Goal: Task Accomplishment & Management: Manage account settings

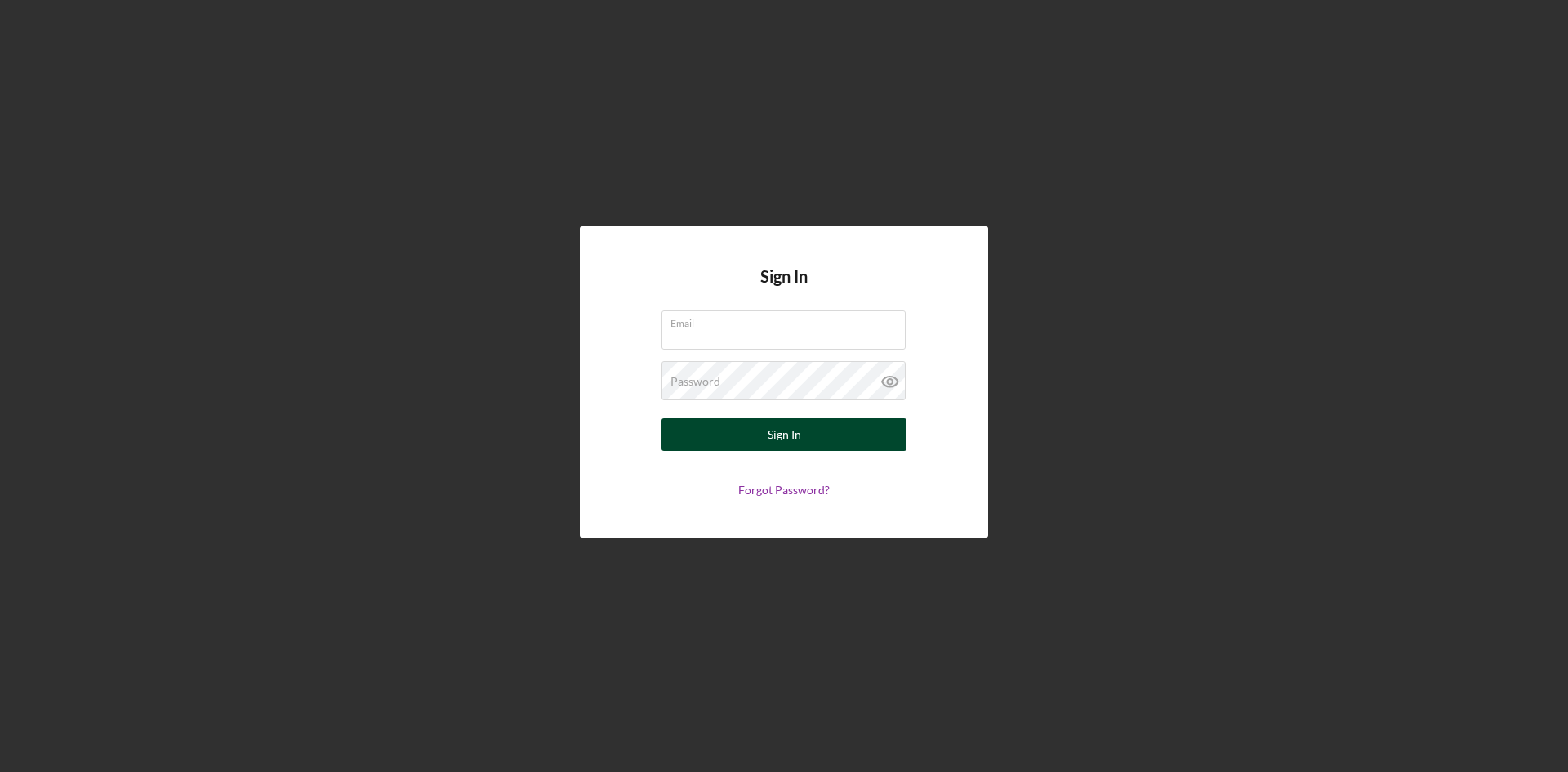
type input "[PERSON_NAME][EMAIL_ADDRESS][PERSON_NAME][DOMAIN_NAME]"
click at [785, 438] on div "Sign In" at bounding box center [784, 435] width 33 height 33
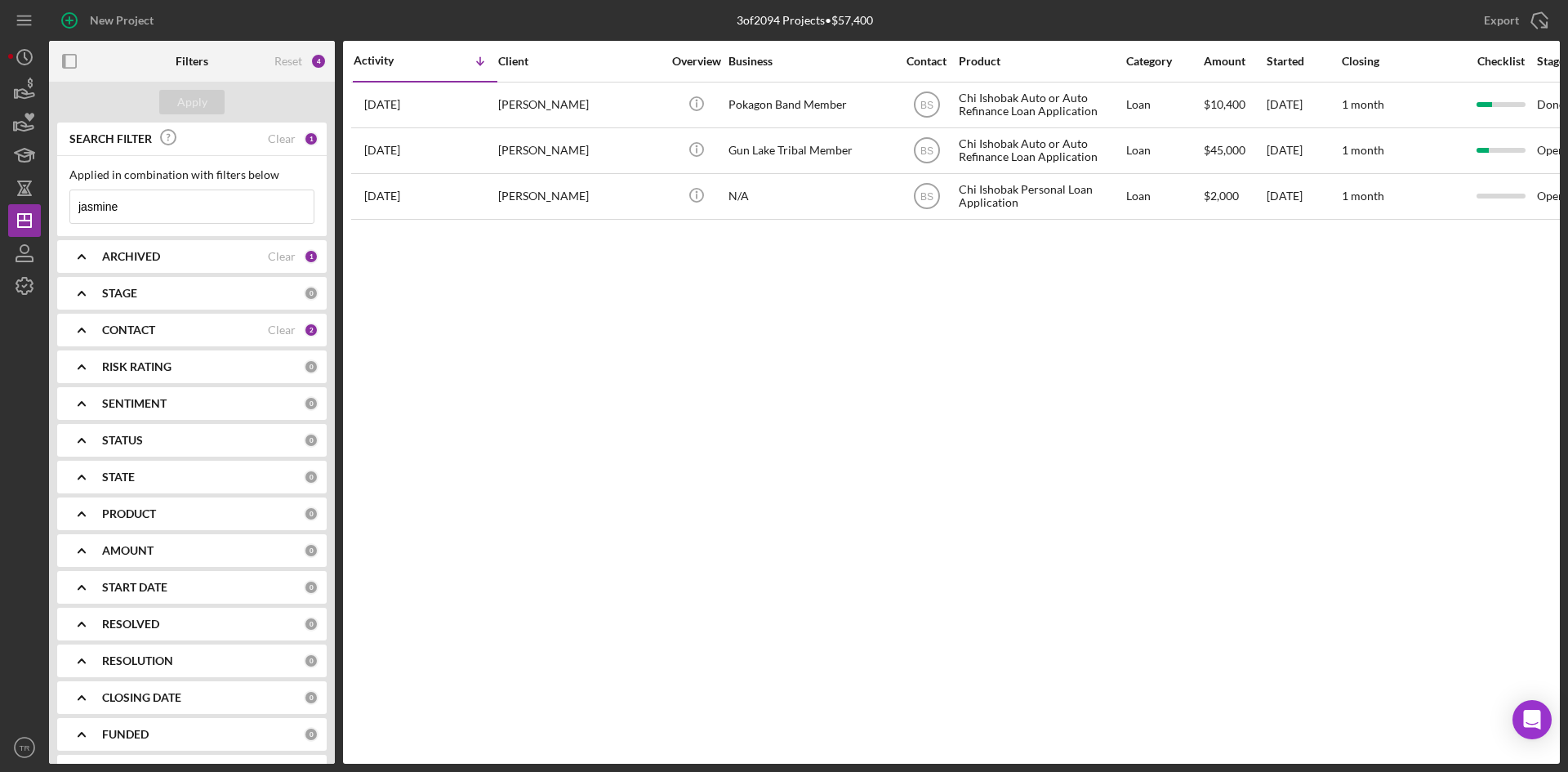
click at [139, 212] on input "jasmine" at bounding box center [191, 207] width 243 height 33
click at [138, 212] on input "jasmine" at bounding box center [191, 207] width 243 height 33
type input "[PERSON_NAME]"
click at [201, 100] on div "Apply" at bounding box center [192, 102] width 30 height 25
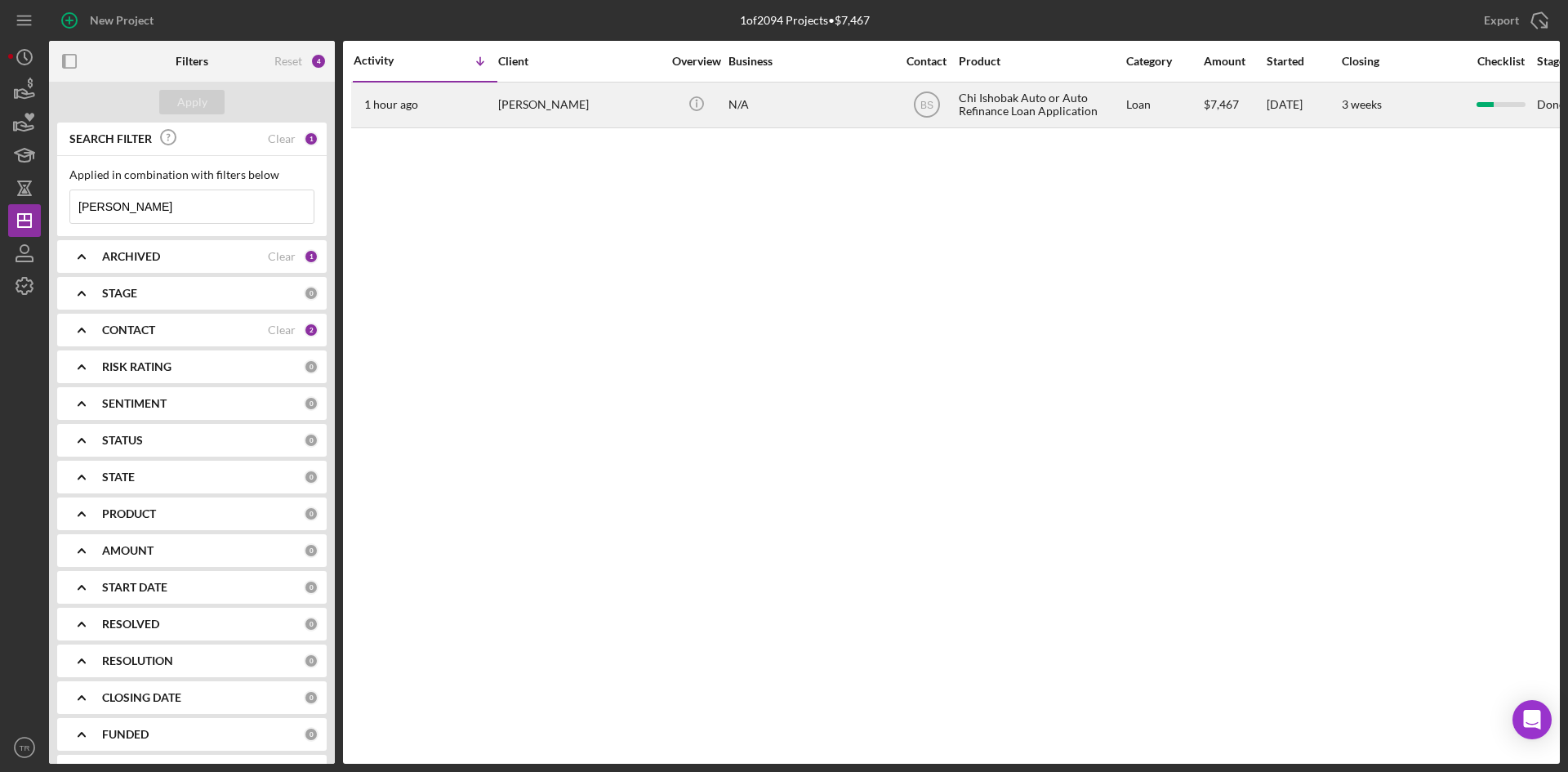
click at [534, 103] on div "[PERSON_NAME]" at bounding box center [580, 105] width 164 height 43
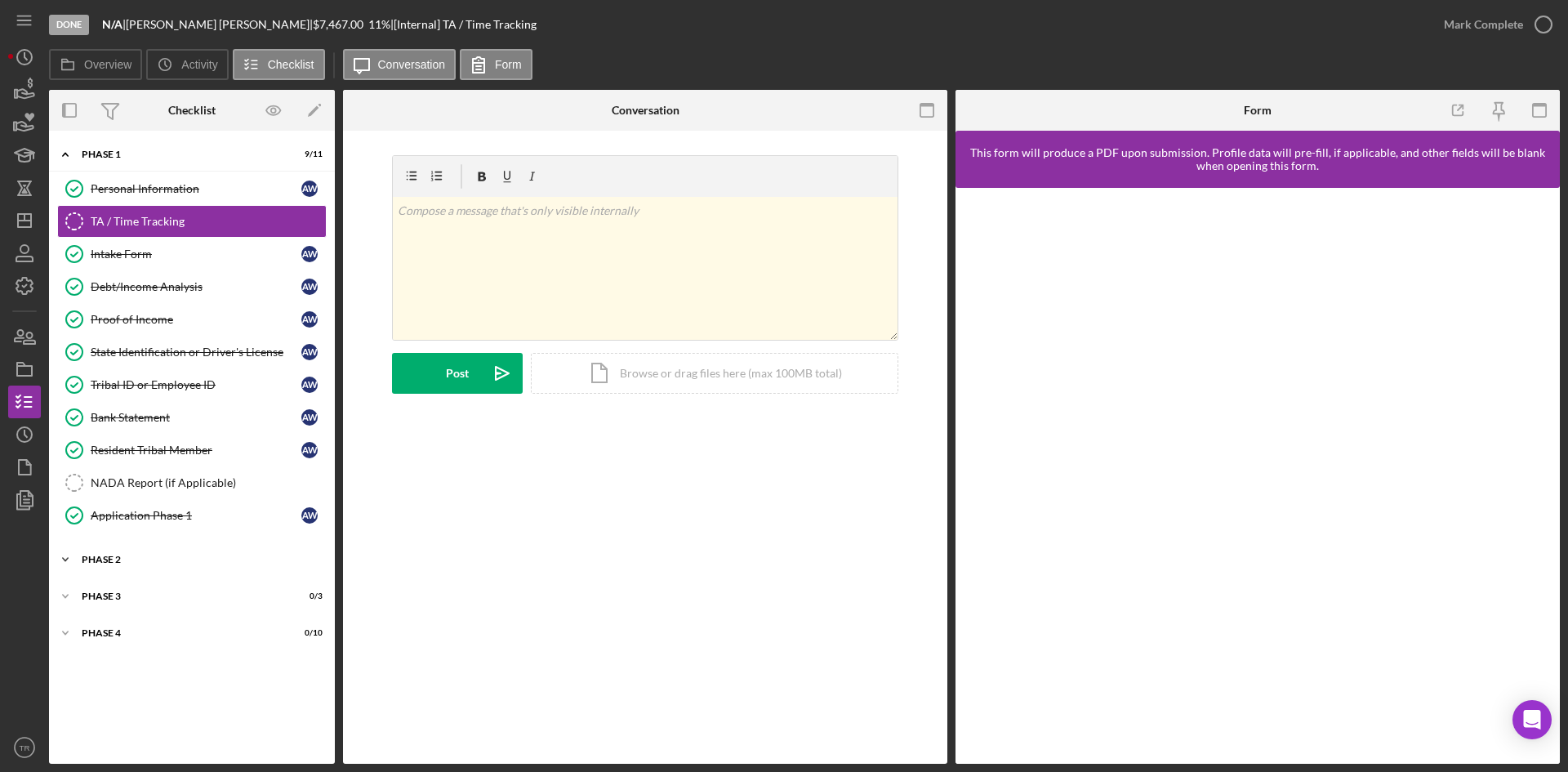
click at [139, 561] on div "Phase 2" at bounding box center [197, 560] width 232 height 10
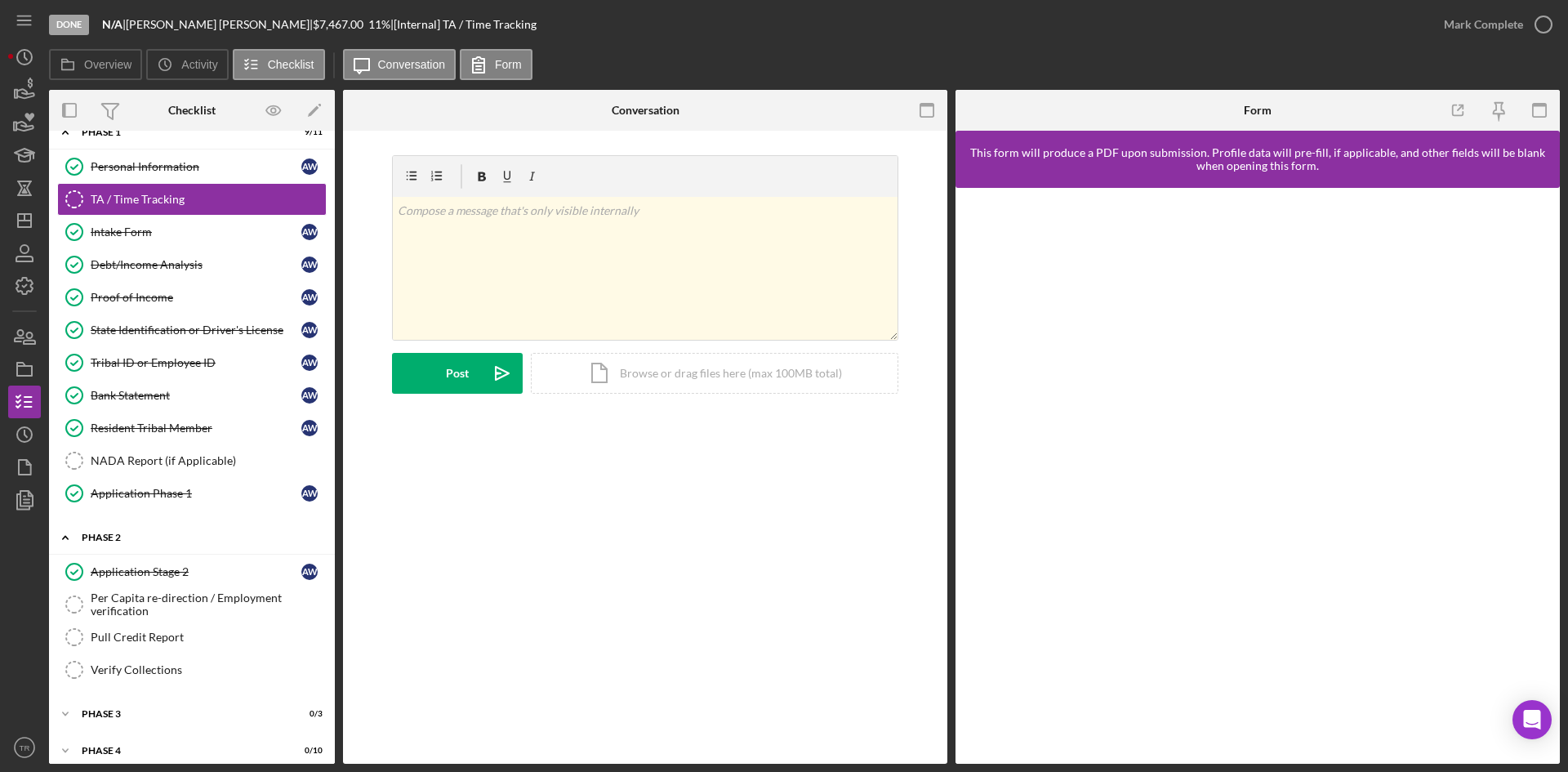
scroll to position [34, 0]
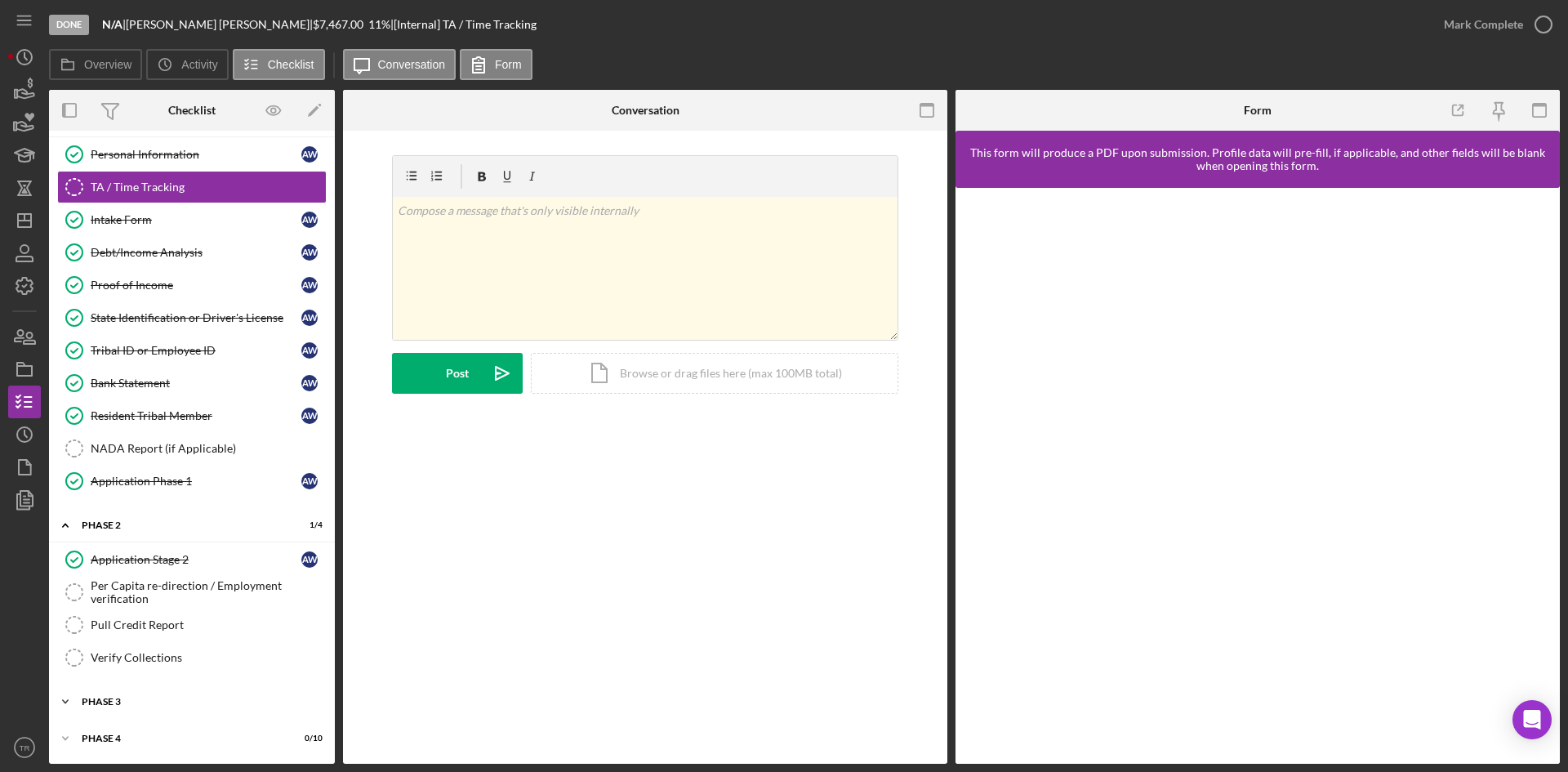
click at [156, 706] on div "Phase 3" at bounding box center [197, 701] width 232 height 10
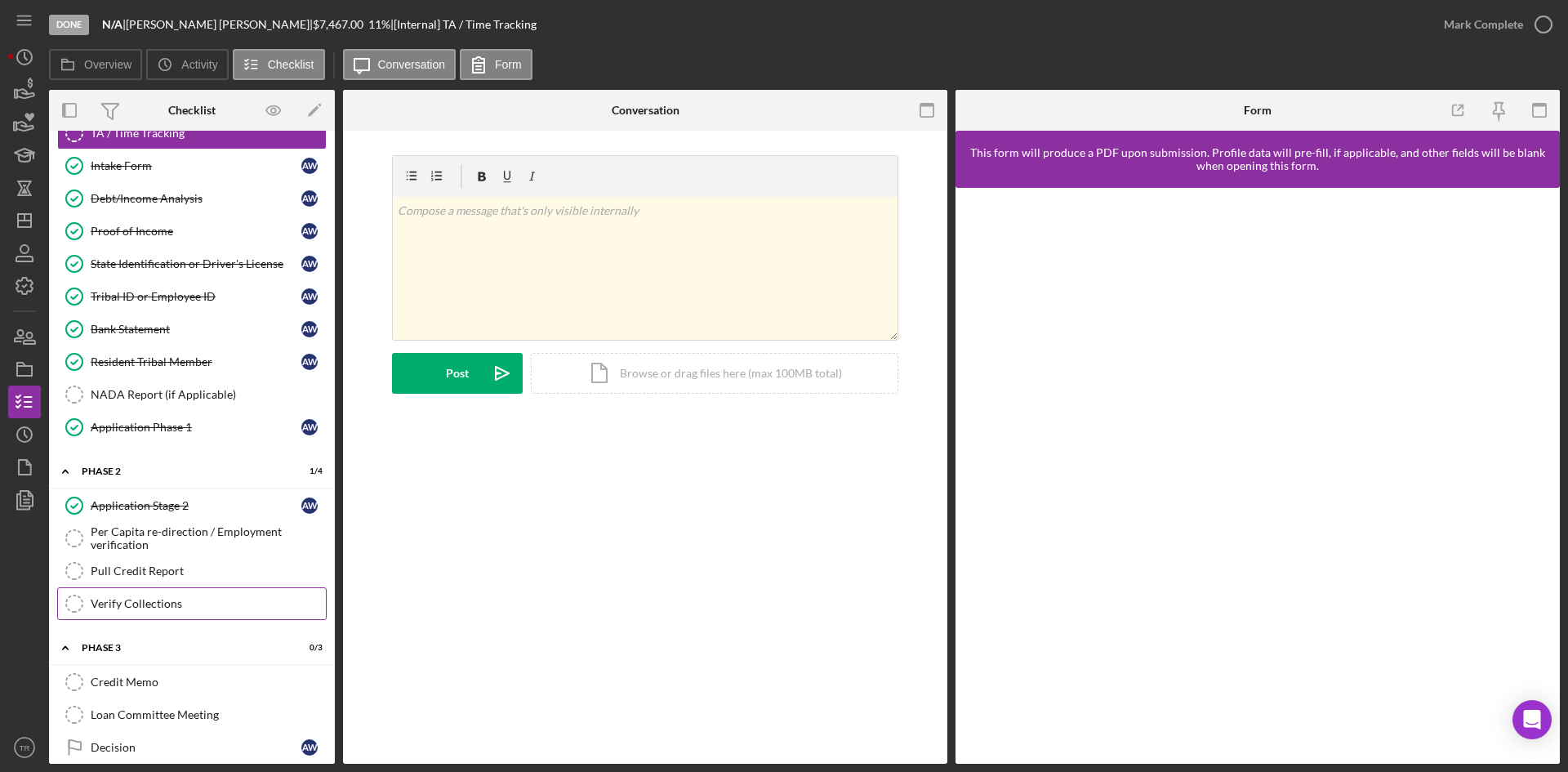
scroll to position [142, 0]
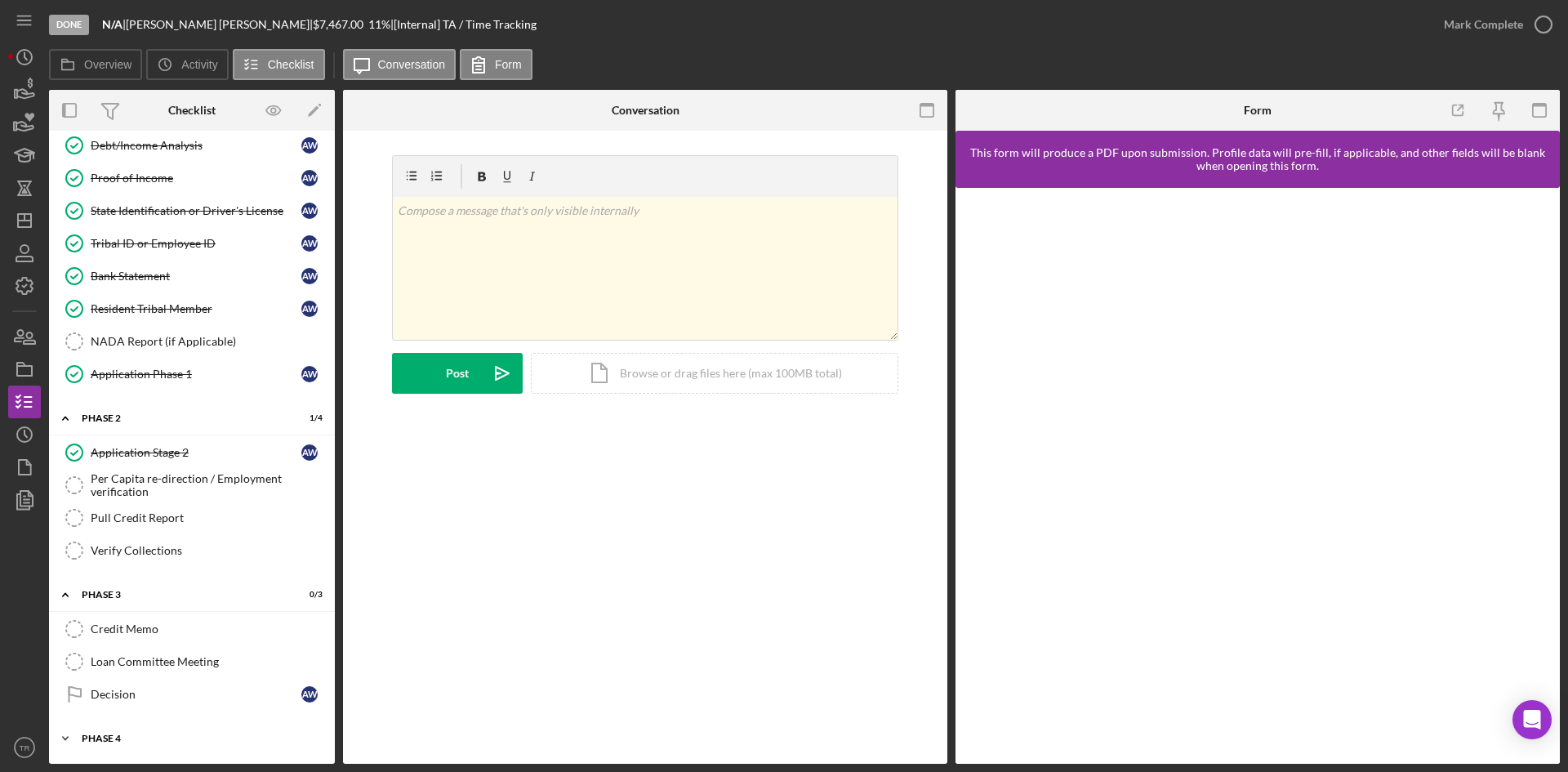
click at [125, 734] on div "Phase 4" at bounding box center [197, 738] width 232 height 10
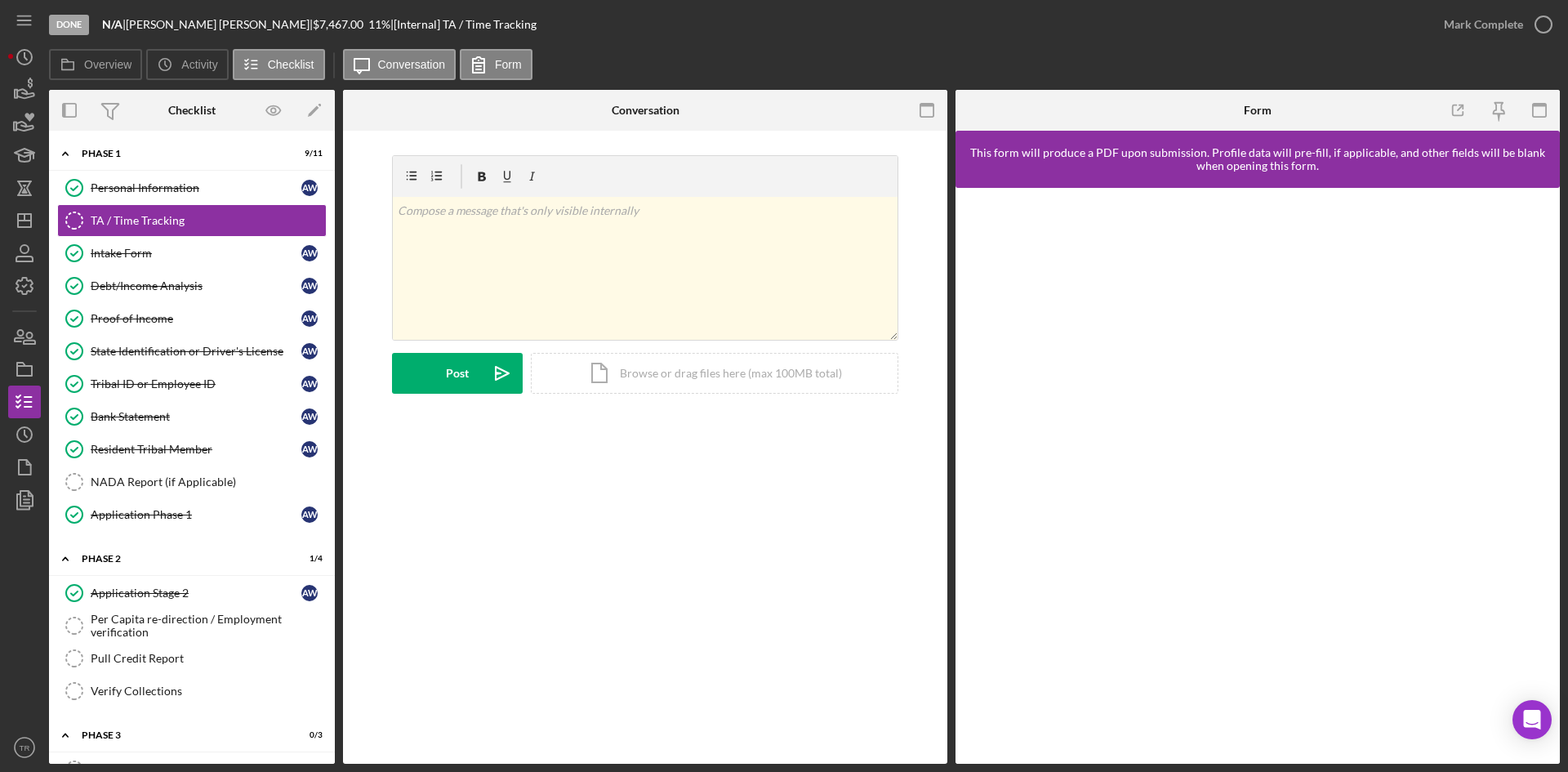
scroll to position [0, 0]
click at [139, 256] on div "Intake Form" at bounding box center [196, 254] width 210 height 13
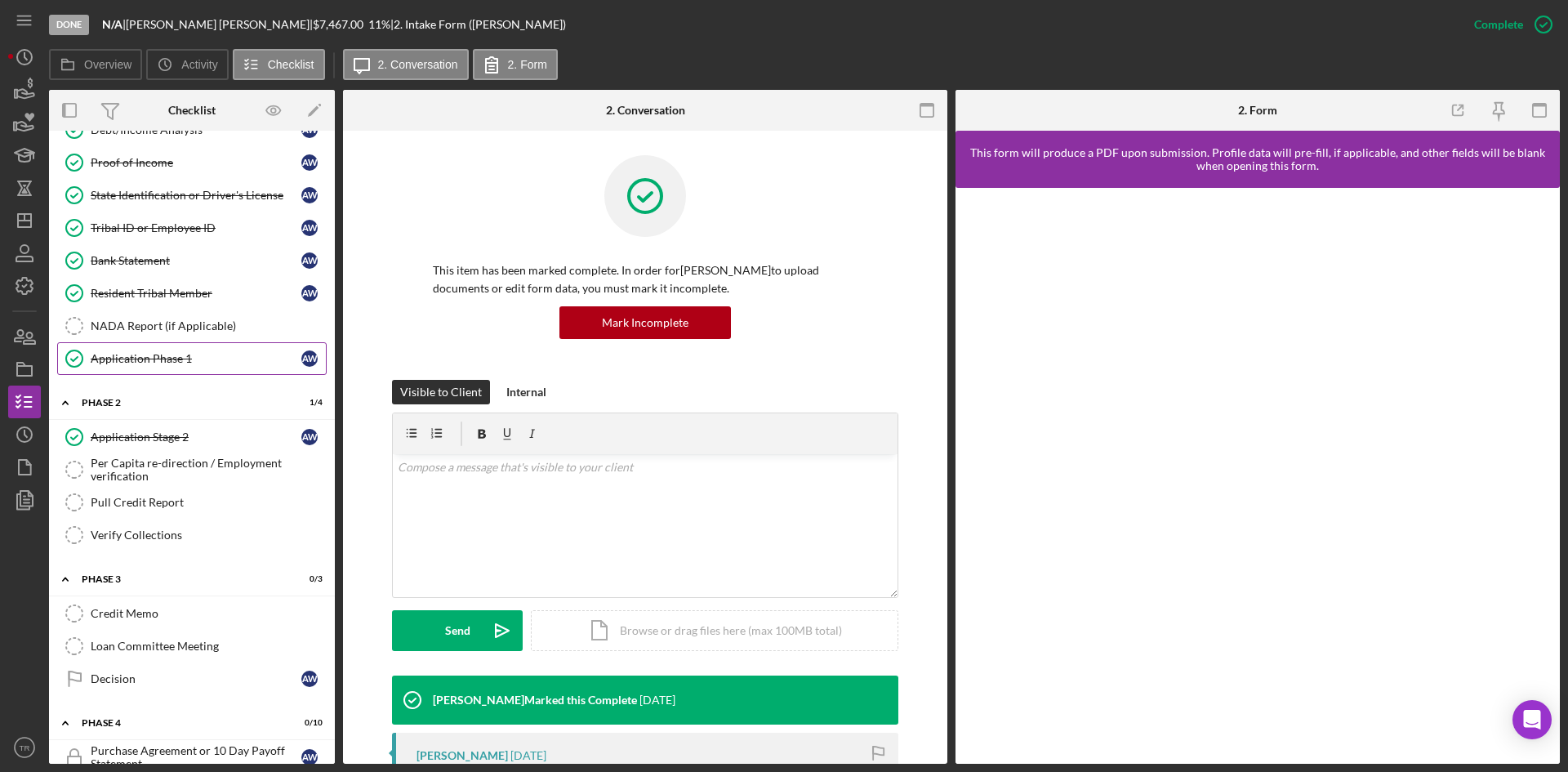
scroll to position [164, 0]
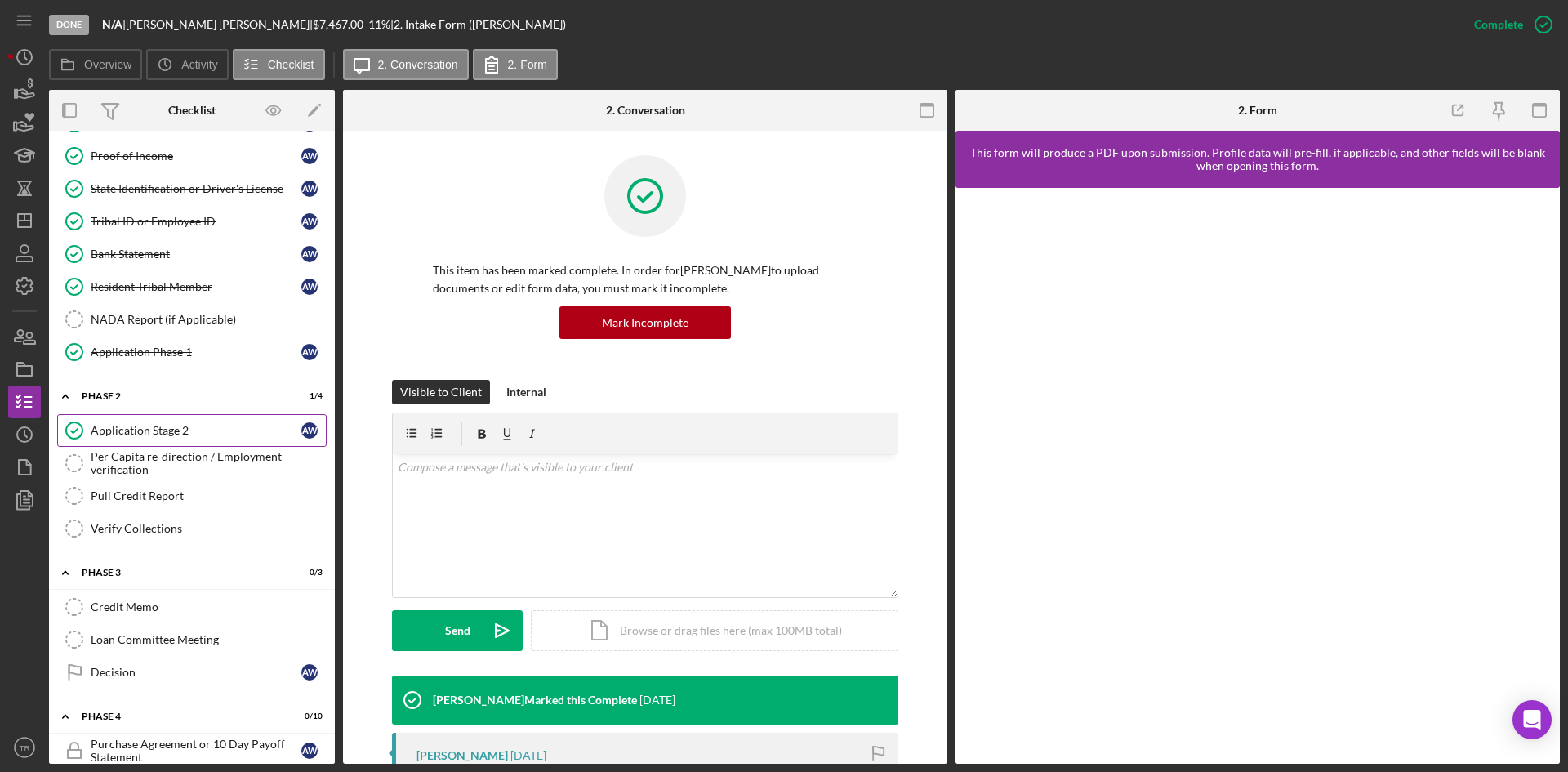
click at [195, 432] on div "Application Stage 2" at bounding box center [196, 430] width 210 height 13
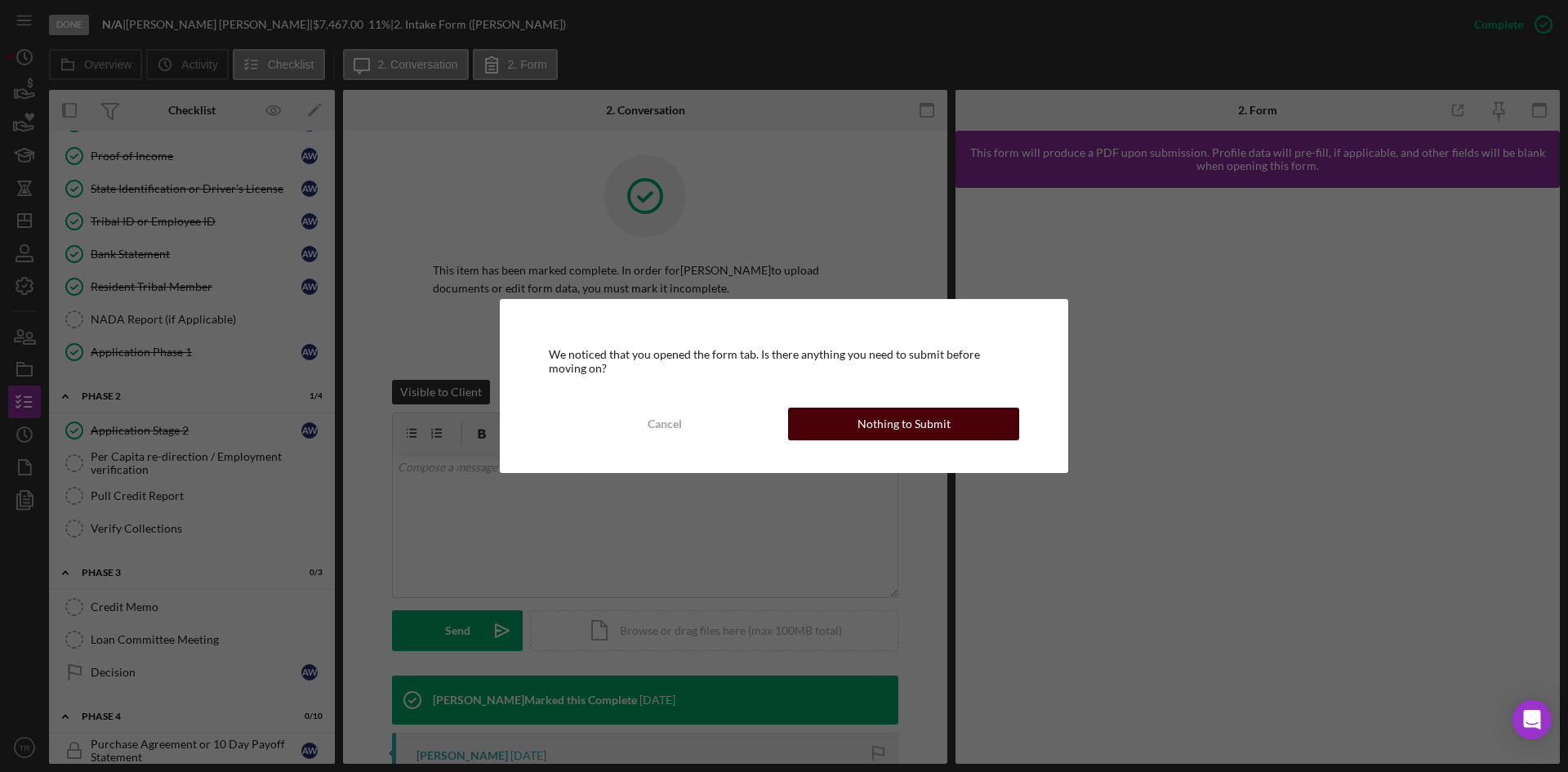
click at [942, 433] on div "Nothing to Submit" at bounding box center [903, 425] width 93 height 33
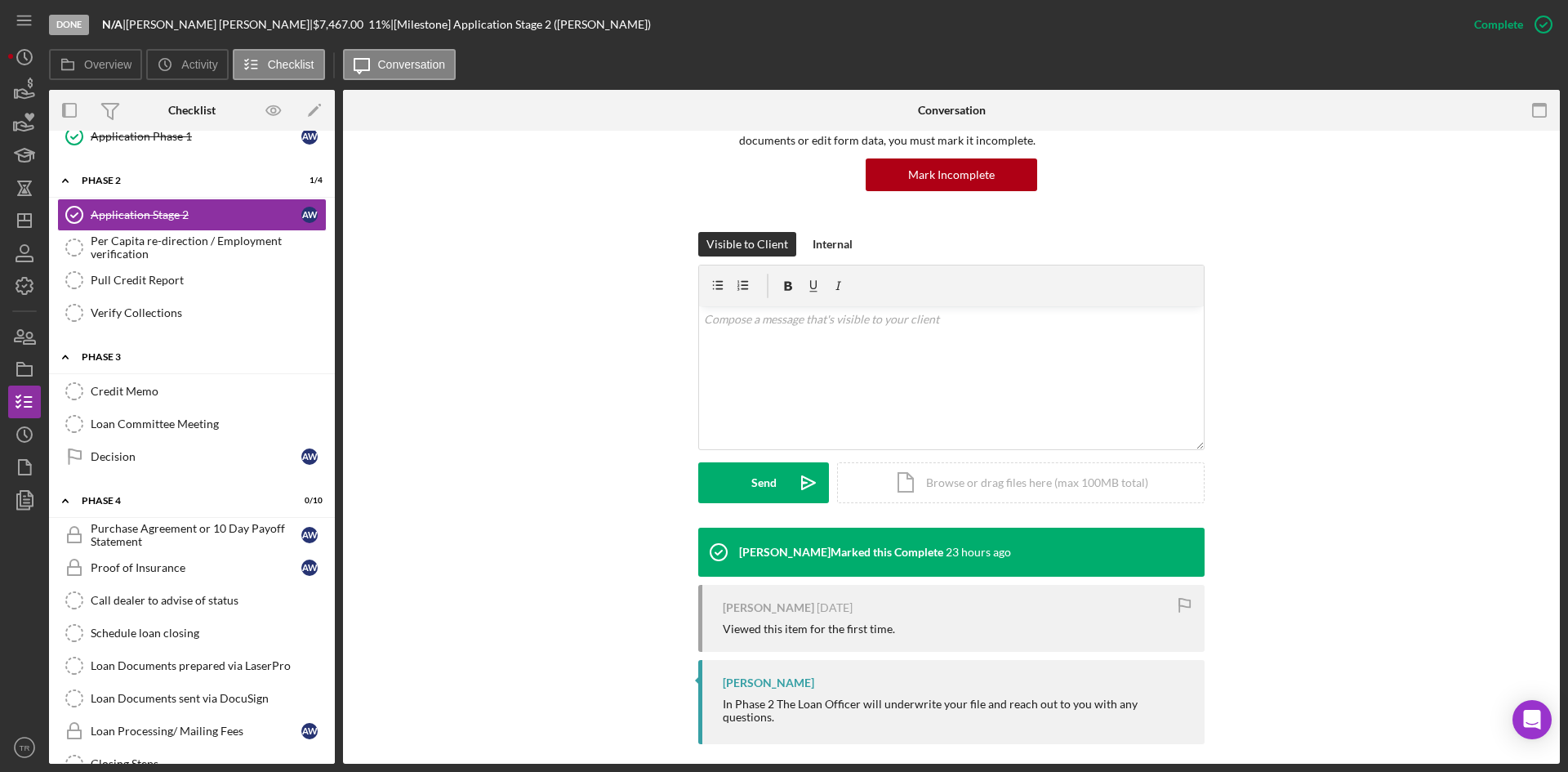
scroll to position [408, 0]
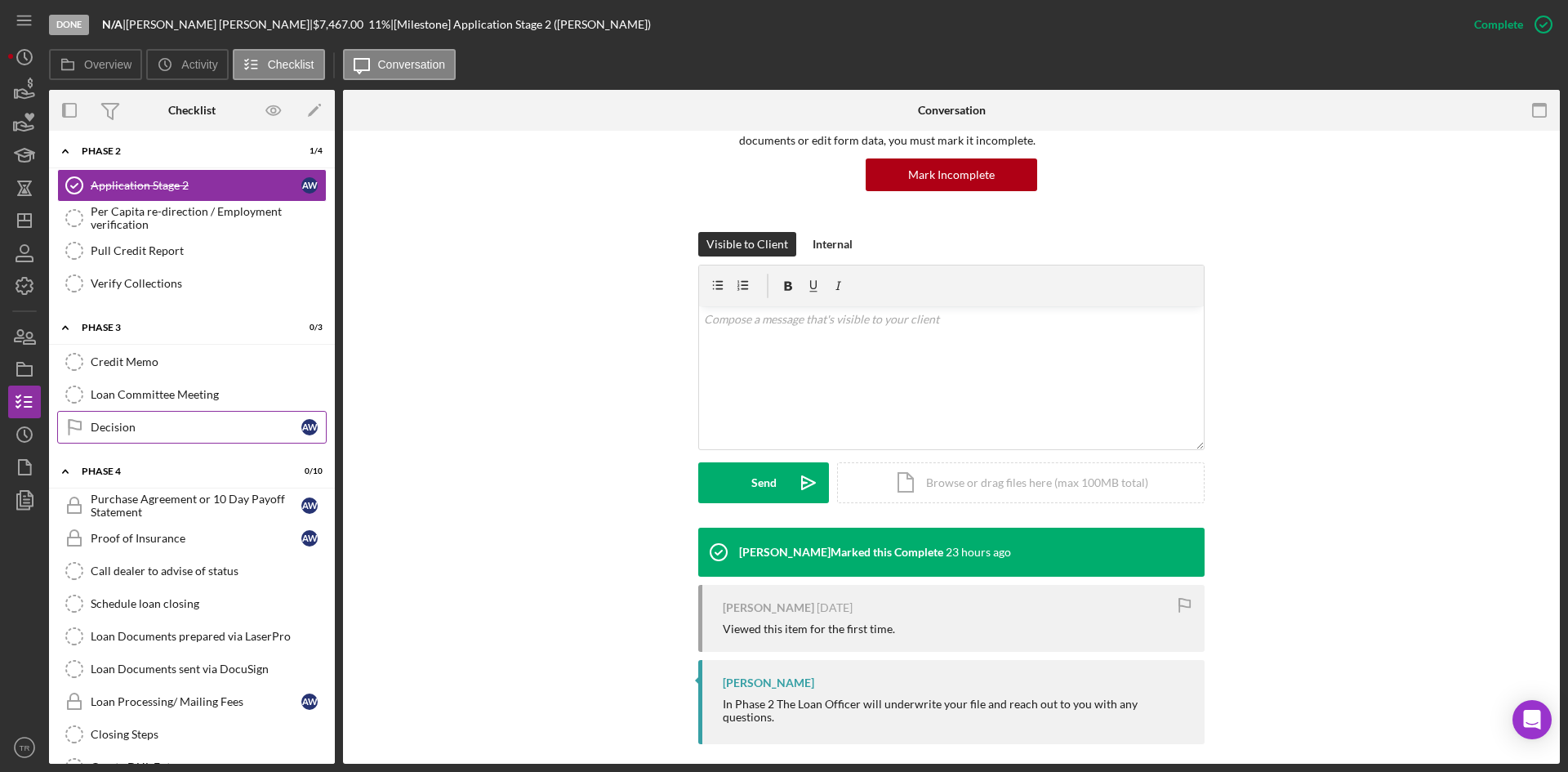
click at [202, 441] on link "Decision Decision A W" at bounding box center [191, 427] width 269 height 33
